Goal: Check status: Check status

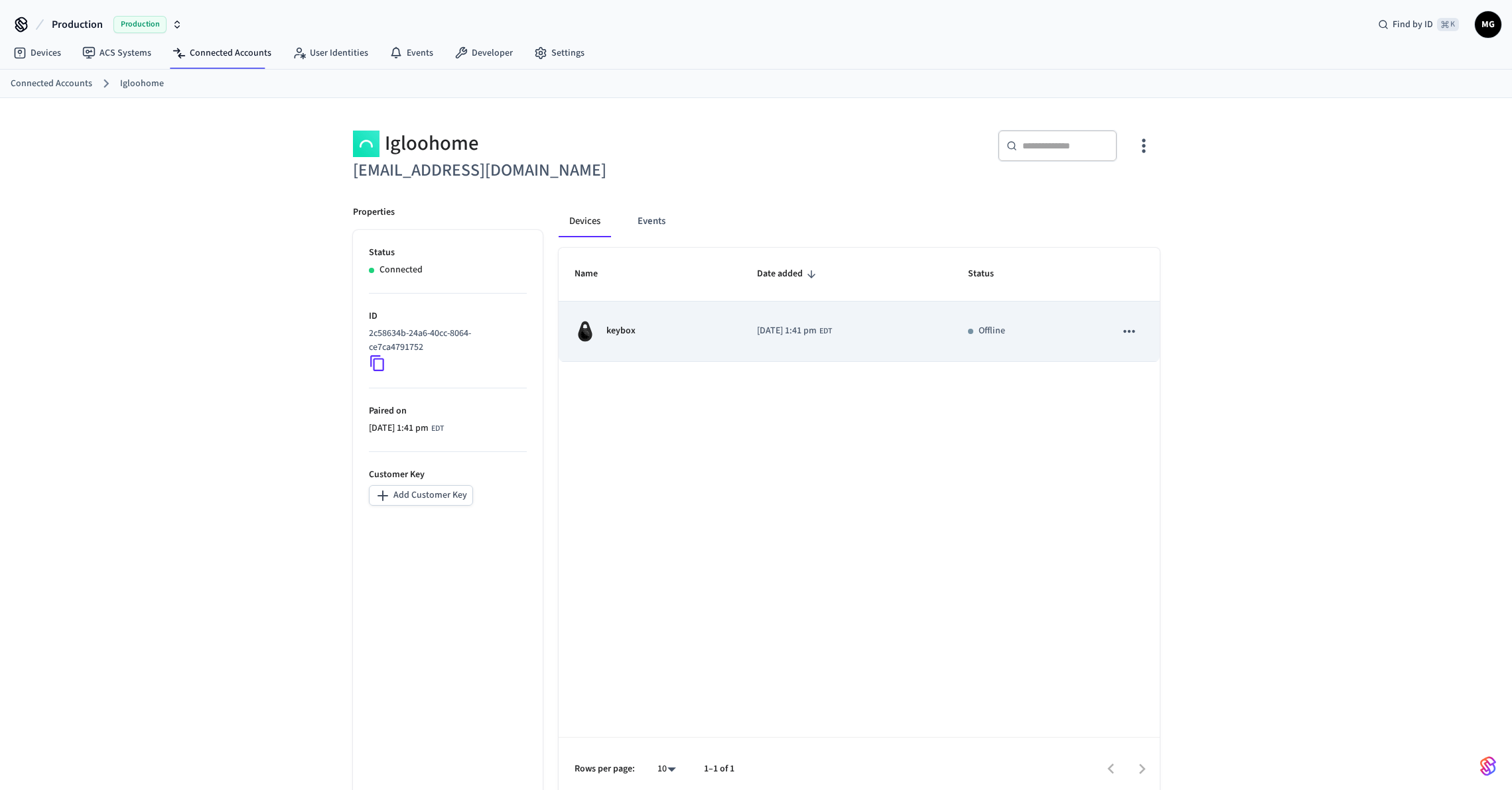
click at [899, 341] on td "[DATE] 1:41 pm EDT" at bounding box center [846, 331] width 211 height 60
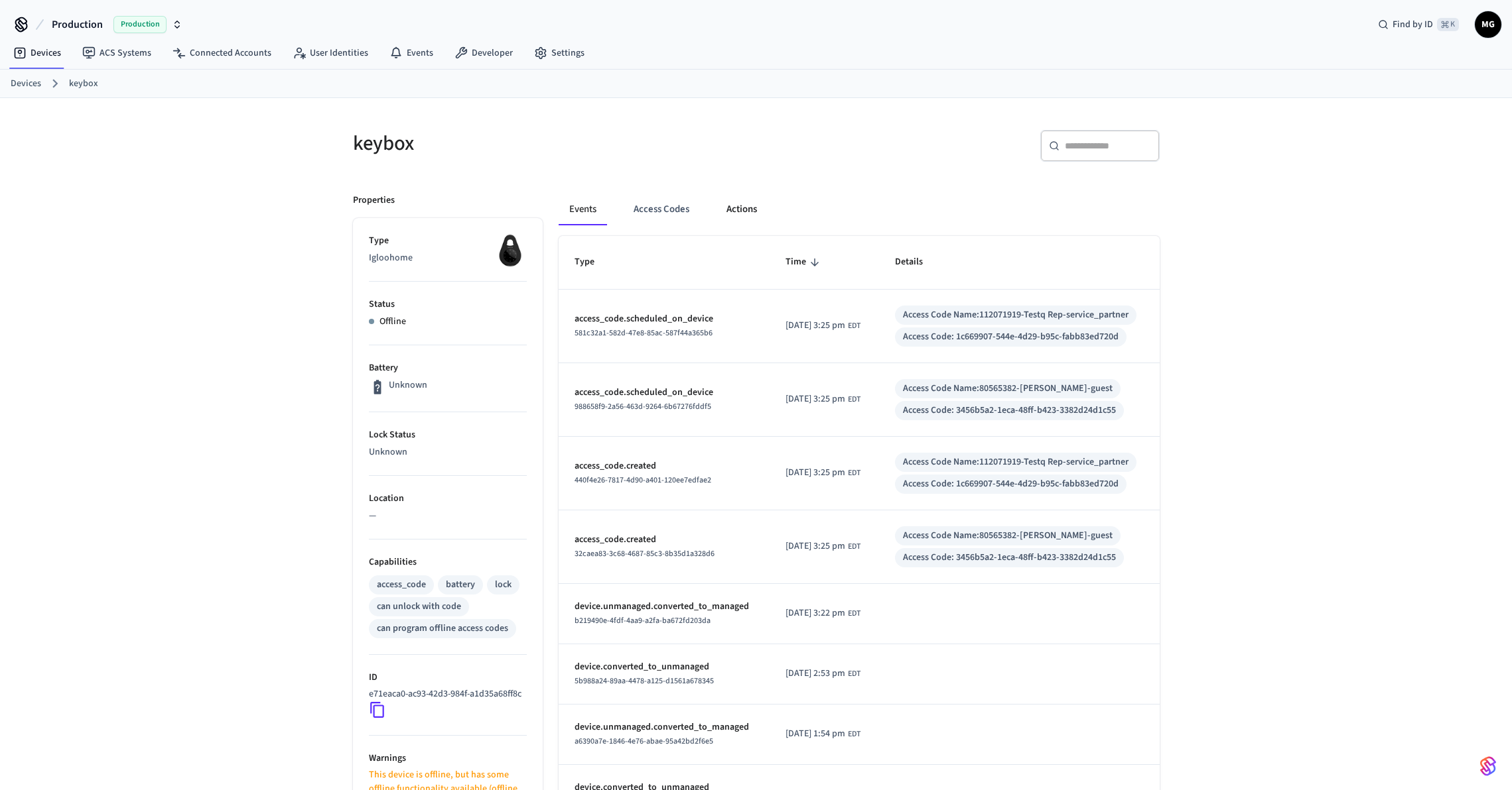
click at [738, 212] on button "Actions" at bounding box center [742, 210] width 52 height 32
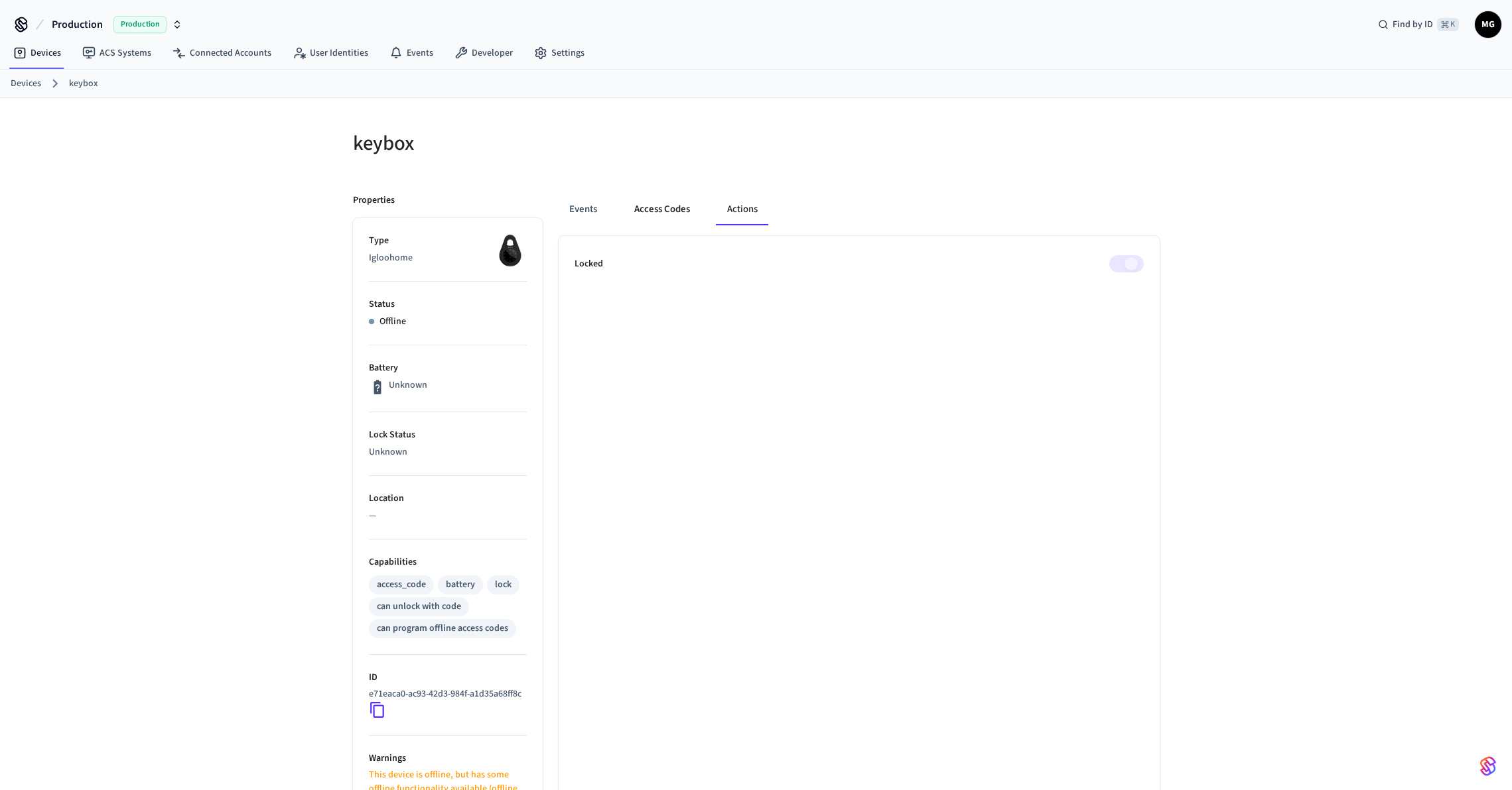
click at [676, 217] on button "Access Codes" at bounding box center [662, 210] width 77 height 32
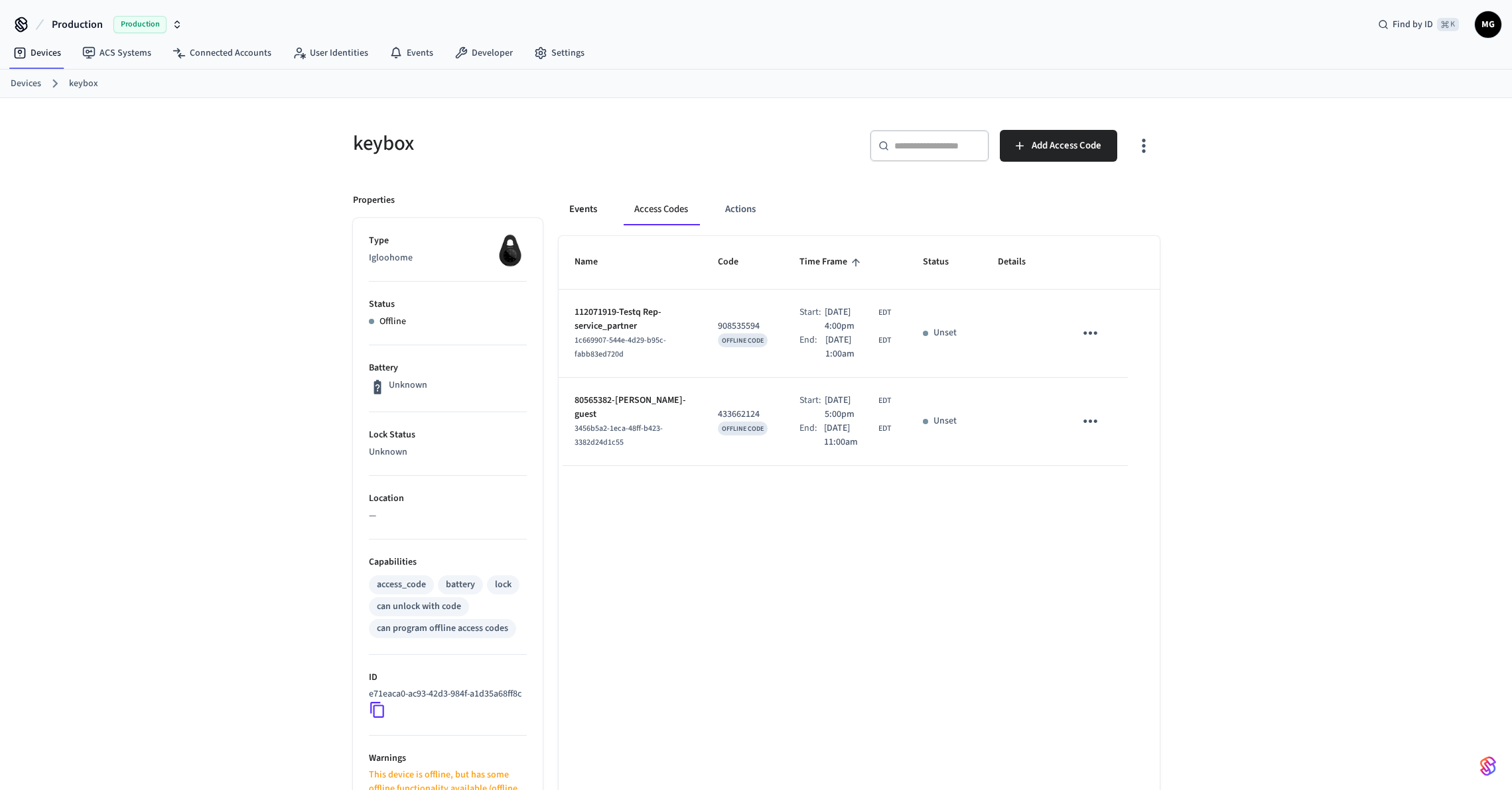
click at [559, 210] on button "Events" at bounding box center [583, 210] width 49 height 32
